Goal: Information Seeking & Learning: Find specific fact

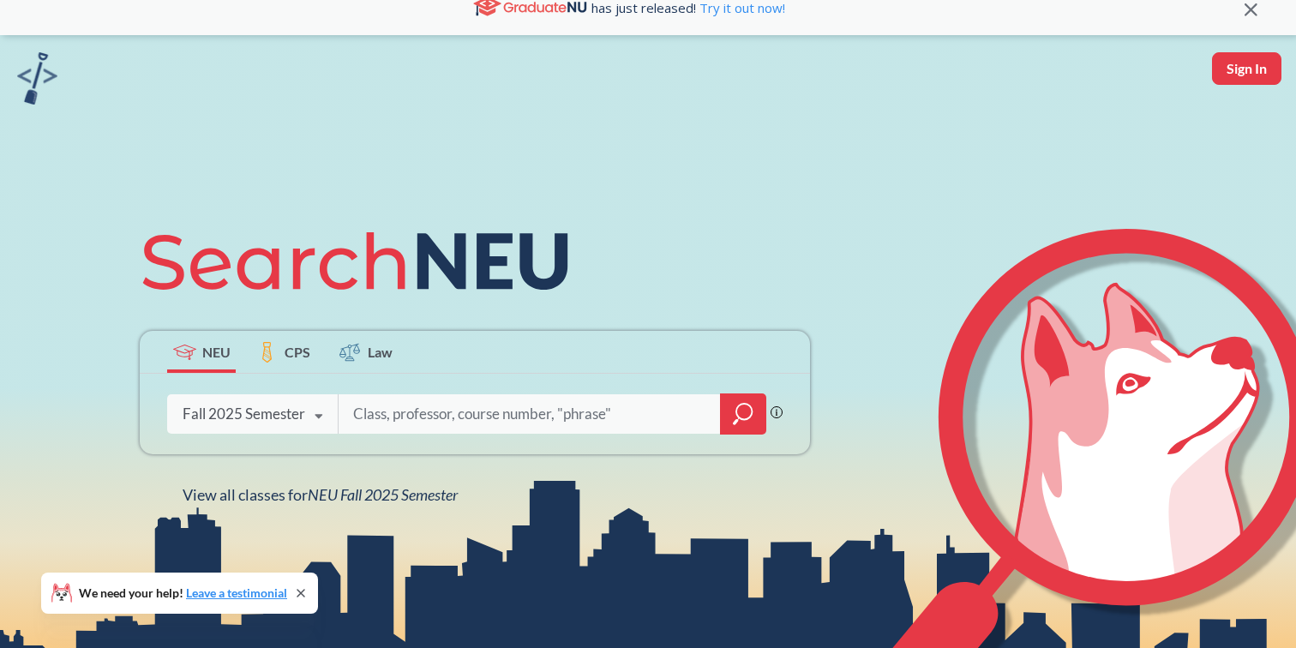
scroll to position [24, 0]
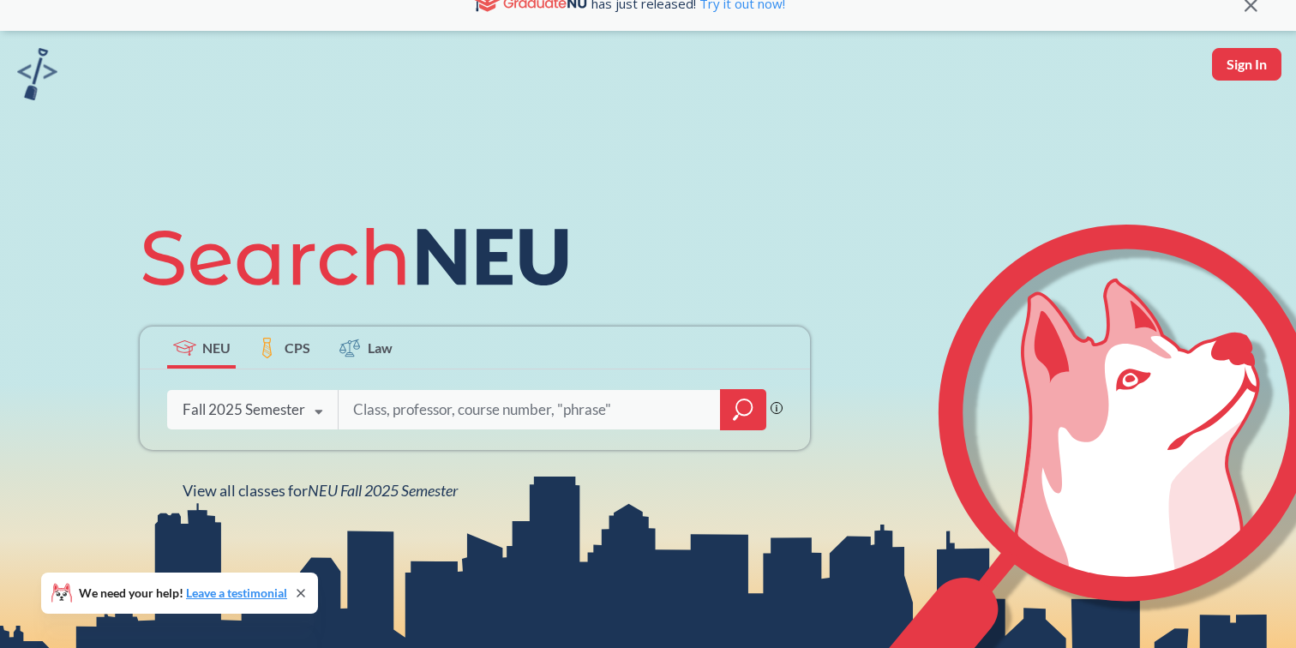
type input "a"
type input "5010"
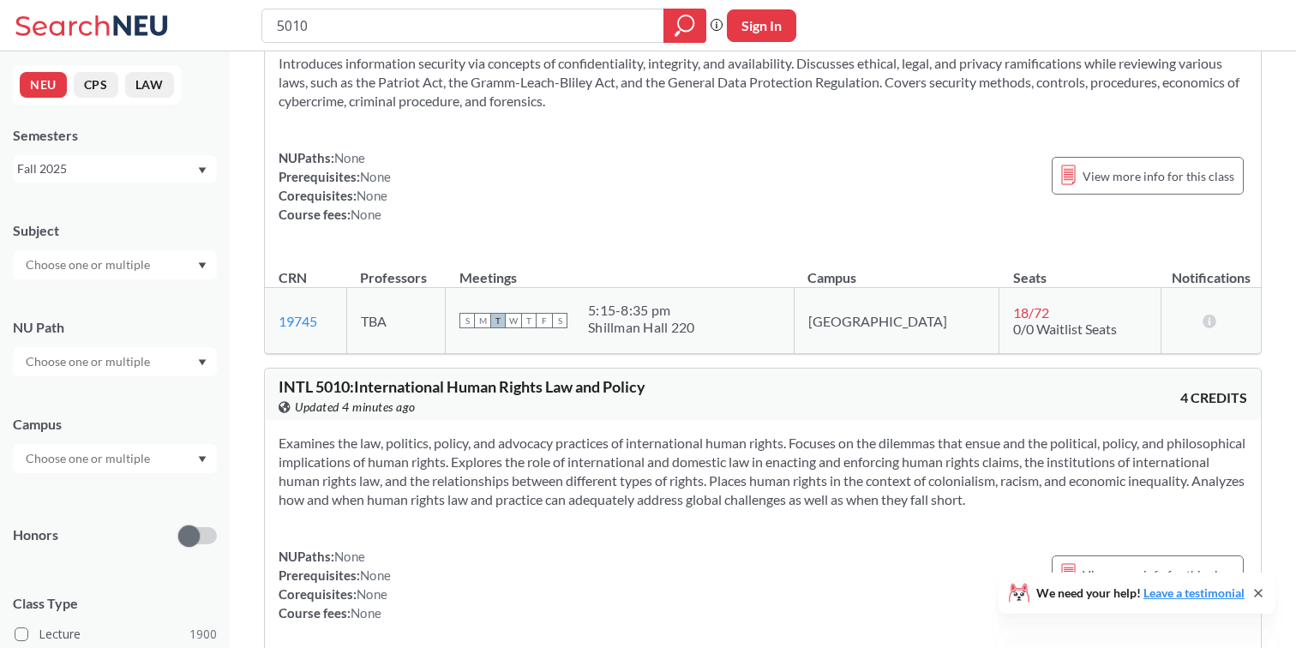
scroll to position [1007, 0]
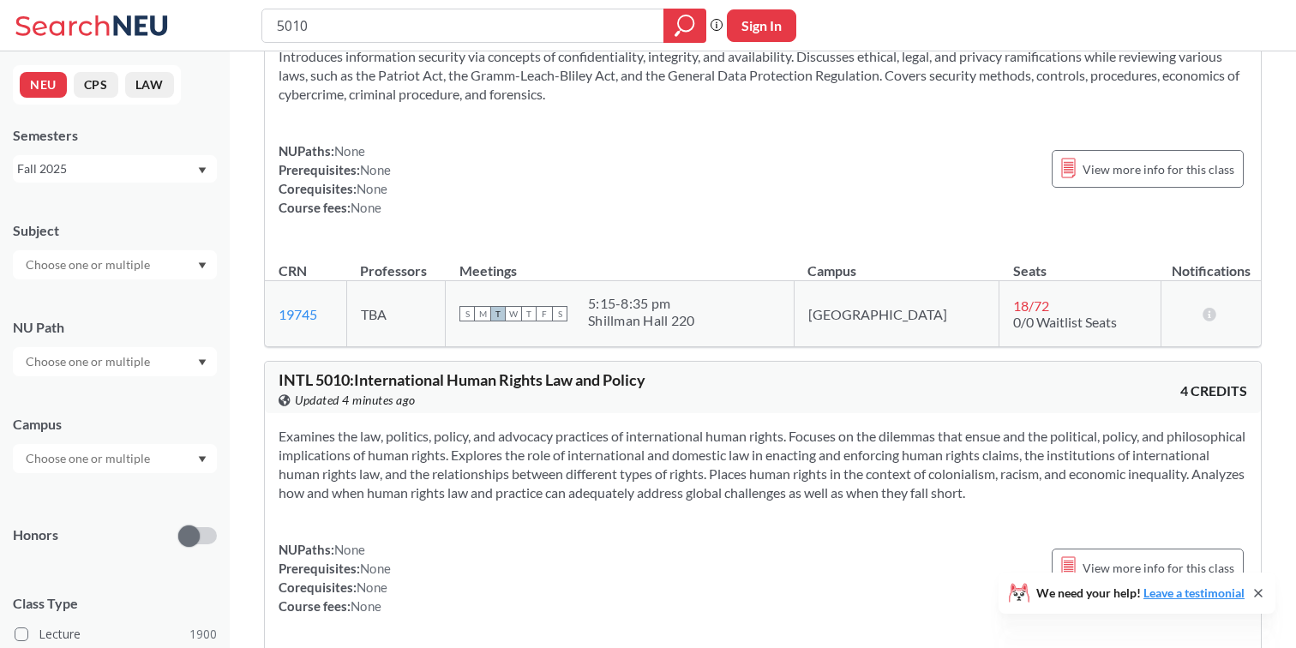
drag, startPoint x: 494, startPoint y: 23, endPoint x: 214, endPoint y: -9, distance: 282.2
type input "cs"
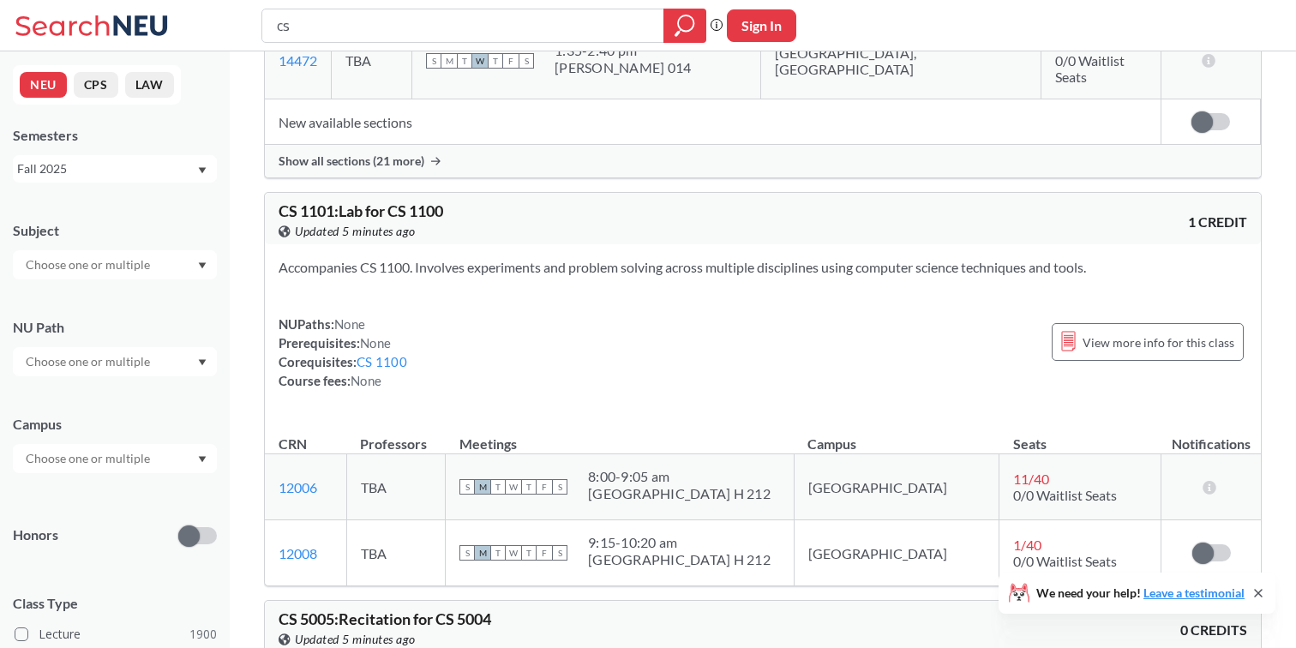
scroll to position [2748, 0]
click at [516, 244] on div "Accompanies CS 1100. Involves experiments and problem solving across multiple d…" at bounding box center [763, 330] width 996 height 173
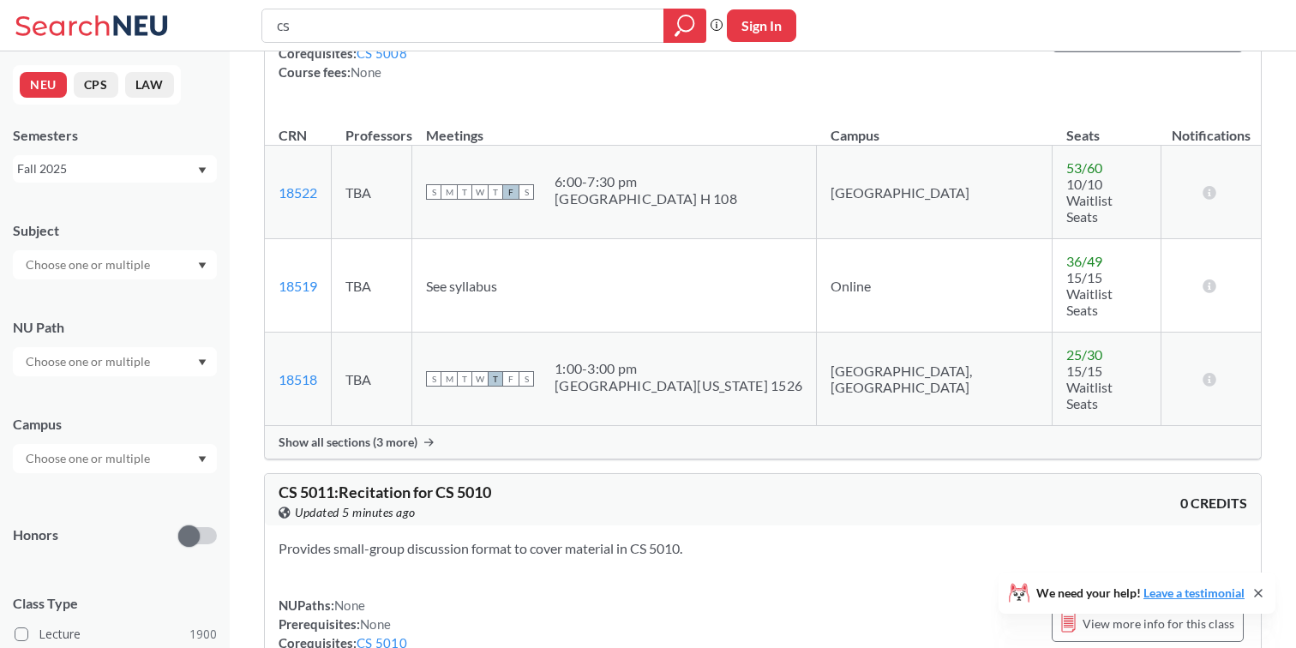
scroll to position [4058, 0]
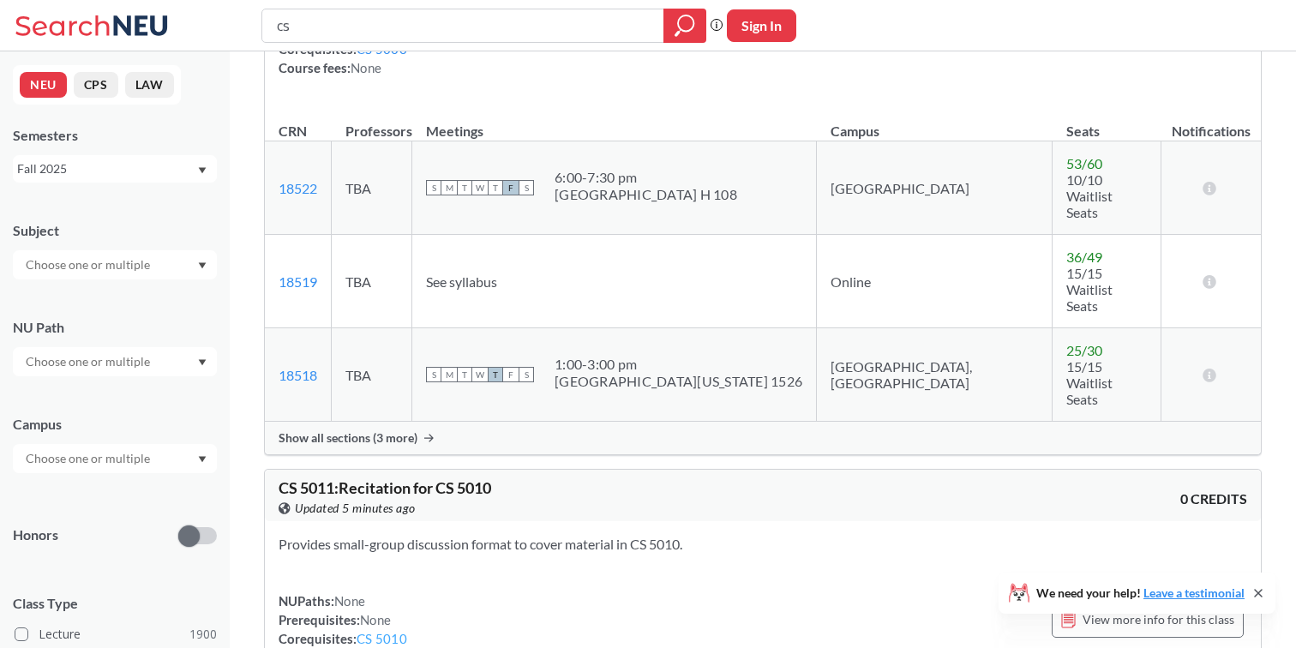
click at [394, 631] on link "CS 5010" at bounding box center [382, 638] width 51 height 15
